Goal: Information Seeking & Learning: Find specific fact

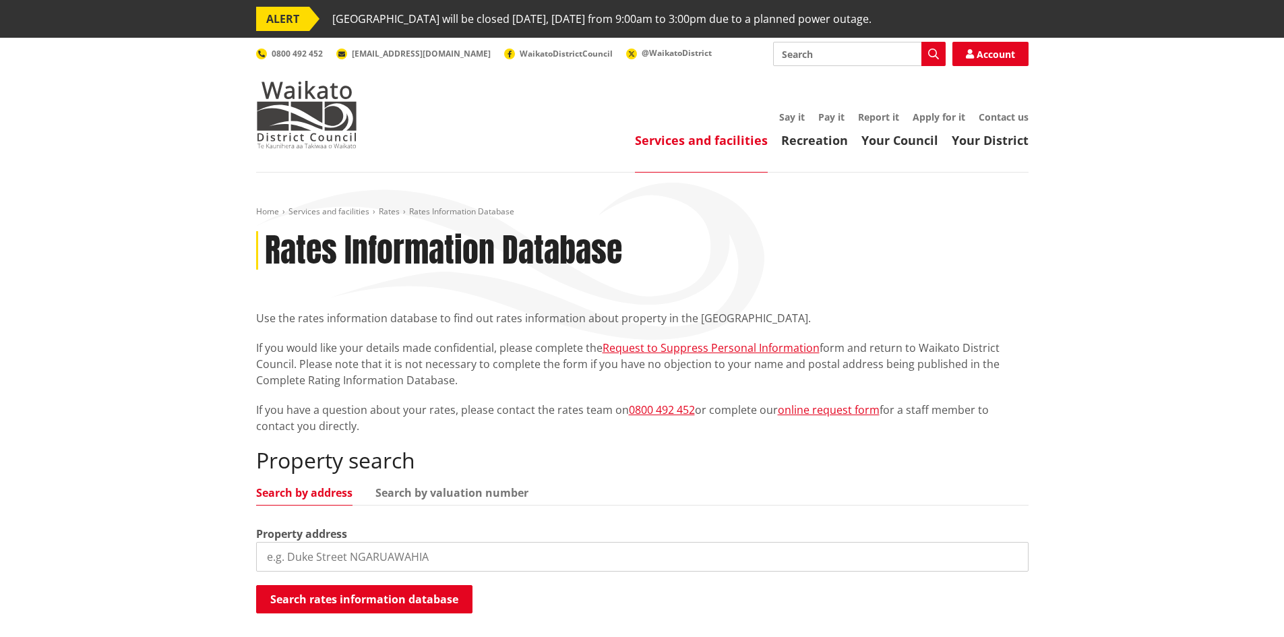
click at [399, 554] on input "search" at bounding box center [642, 557] width 773 height 30
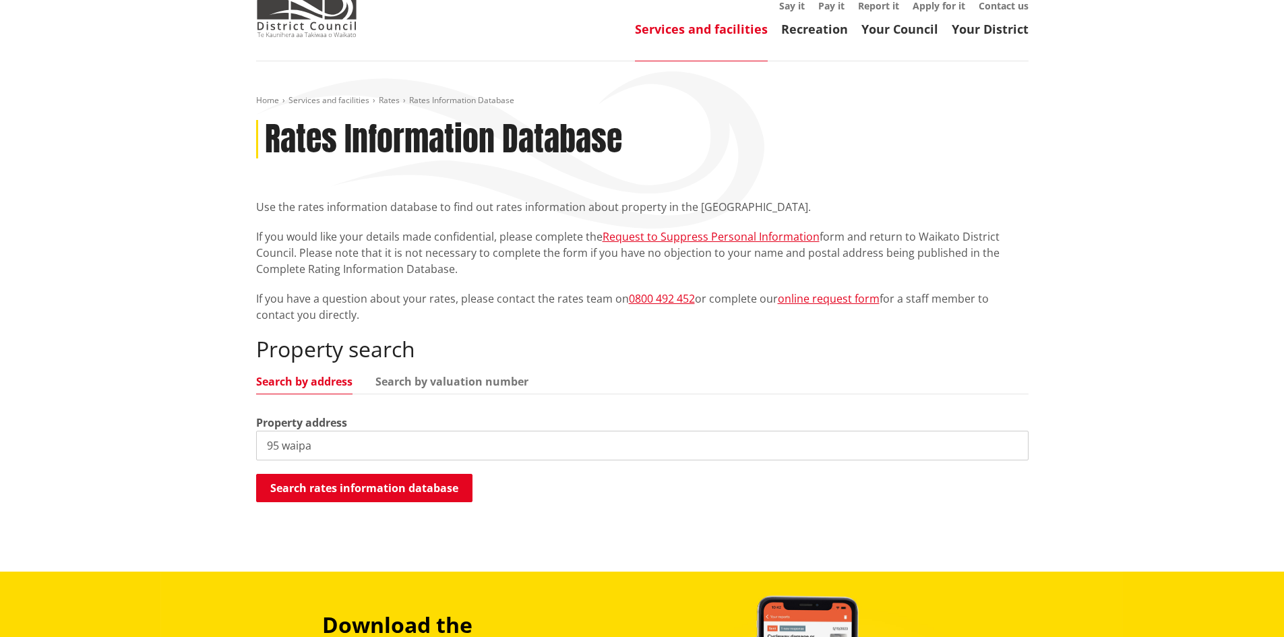
scroll to position [135, 0]
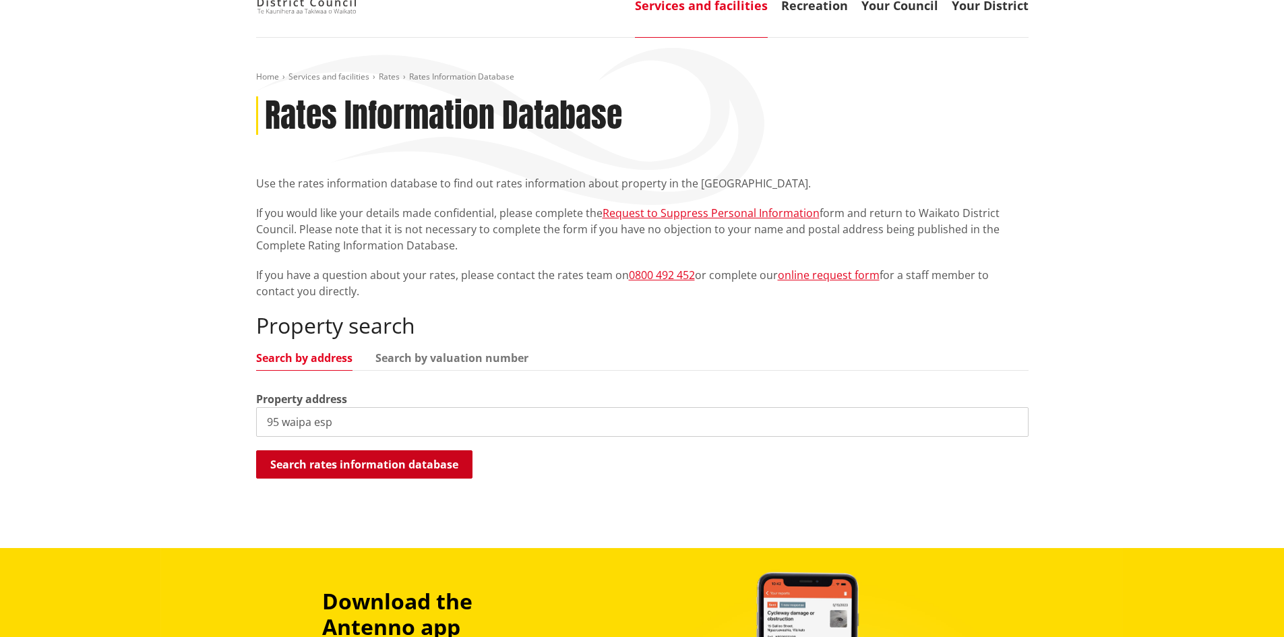
type input "95 waipa esp"
click at [415, 467] on button "Search rates information database" at bounding box center [364, 464] width 216 height 28
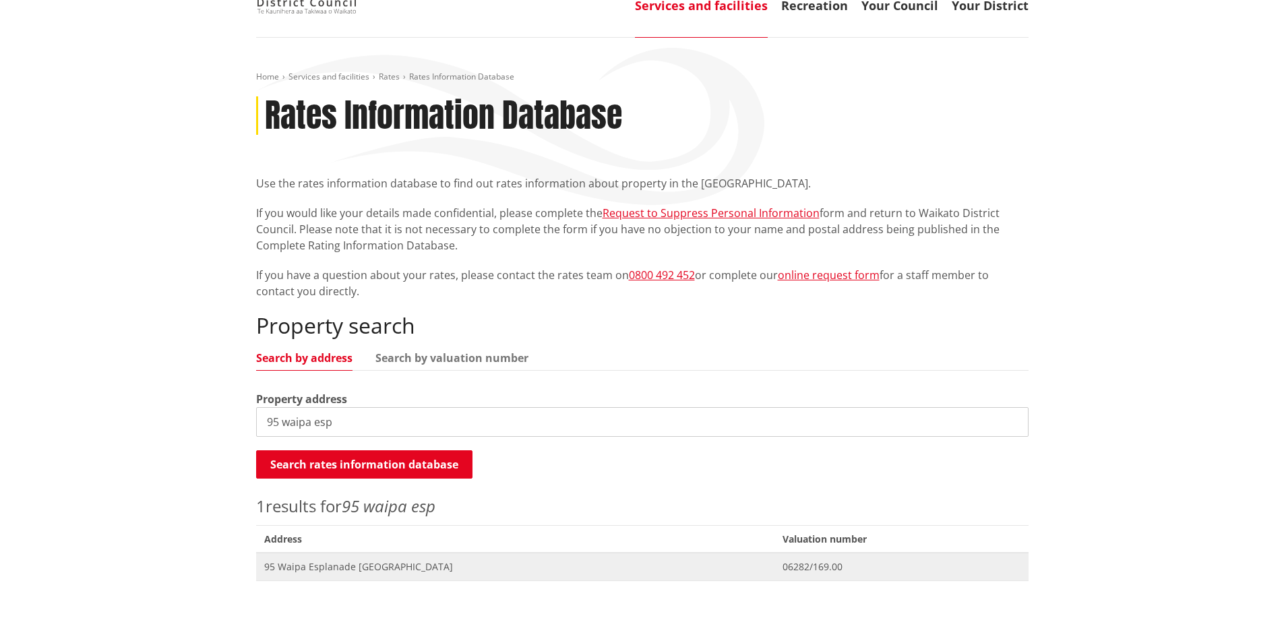
click at [361, 570] on span "95 Waipa Esplanade [GEOGRAPHIC_DATA]" at bounding box center [515, 566] width 502 height 13
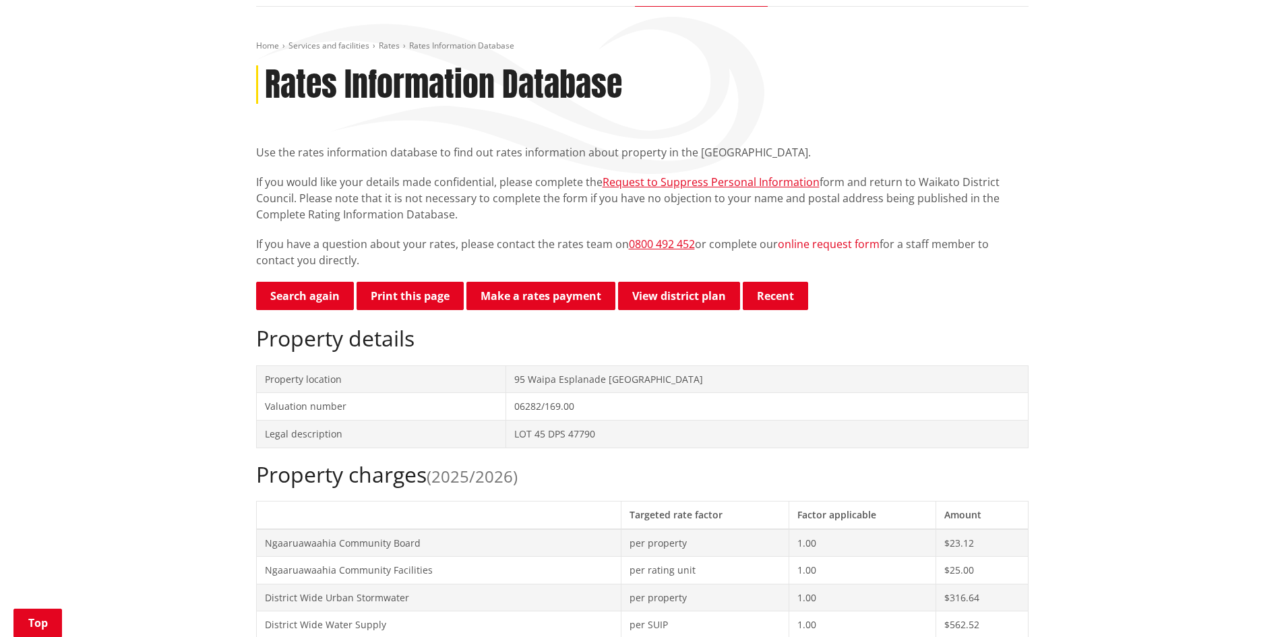
scroll to position [135, 0]
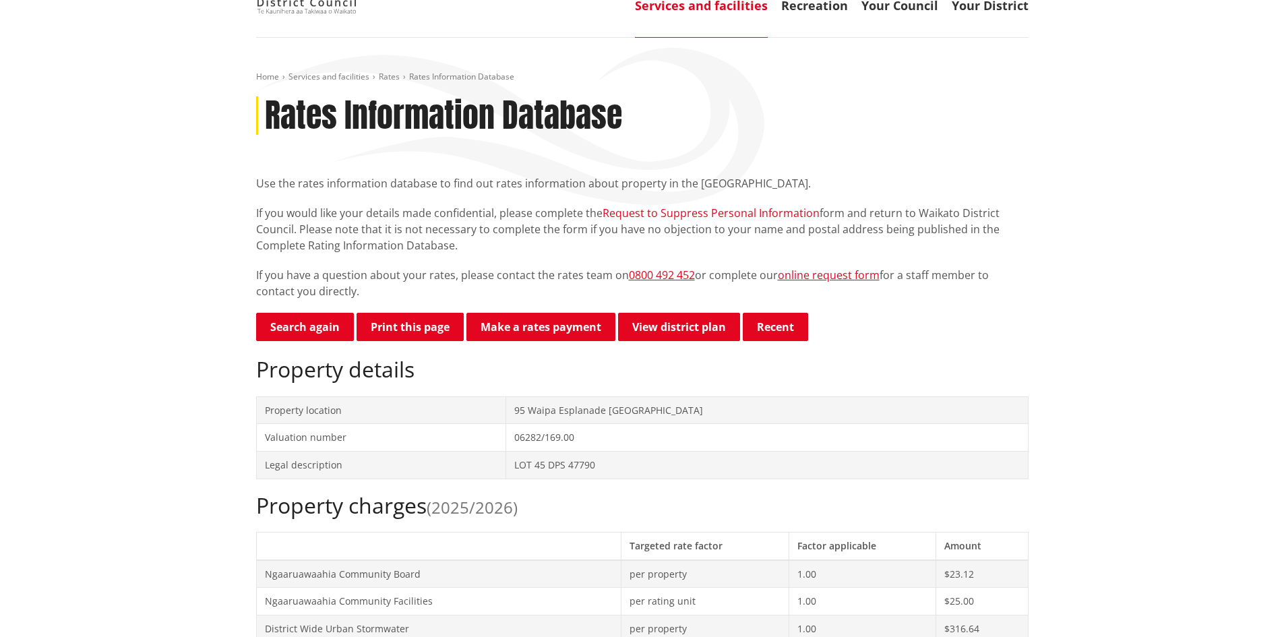
click at [436, 334] on button "Print this page" at bounding box center [410, 327] width 107 height 28
